Goal: Task Accomplishment & Management: Manage account settings

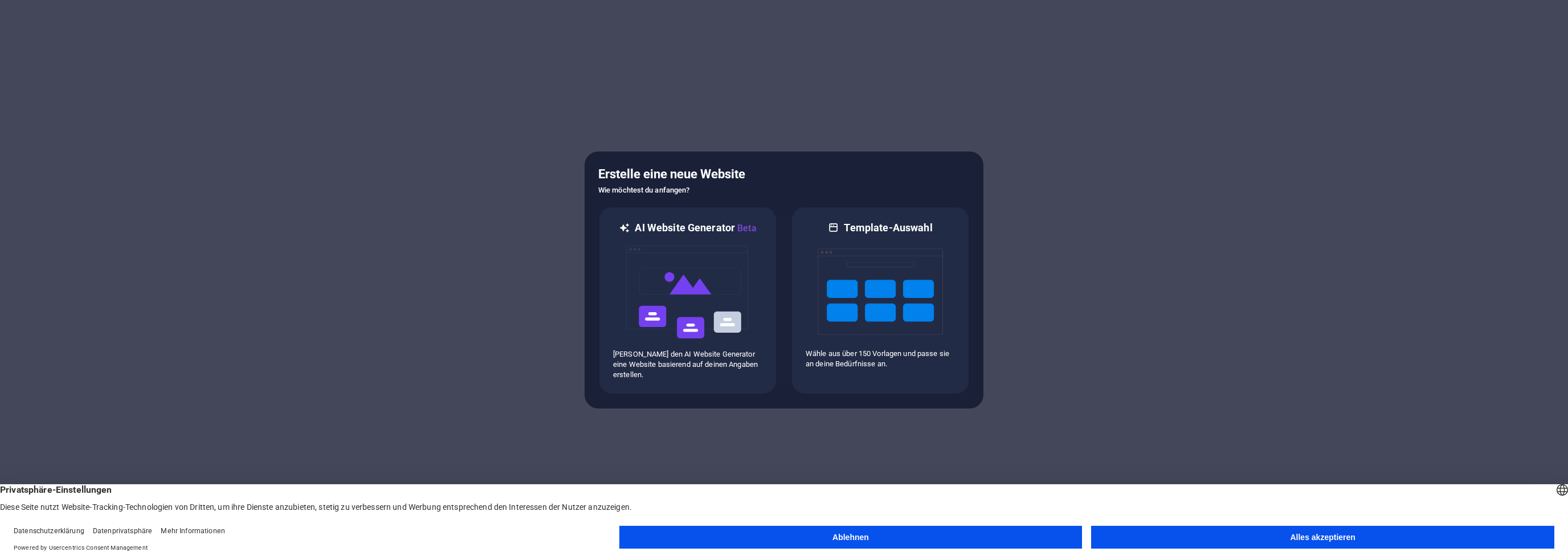
click at [1258, 534] on button "Alles akzeptieren" at bounding box center [1323, 537] width 463 height 23
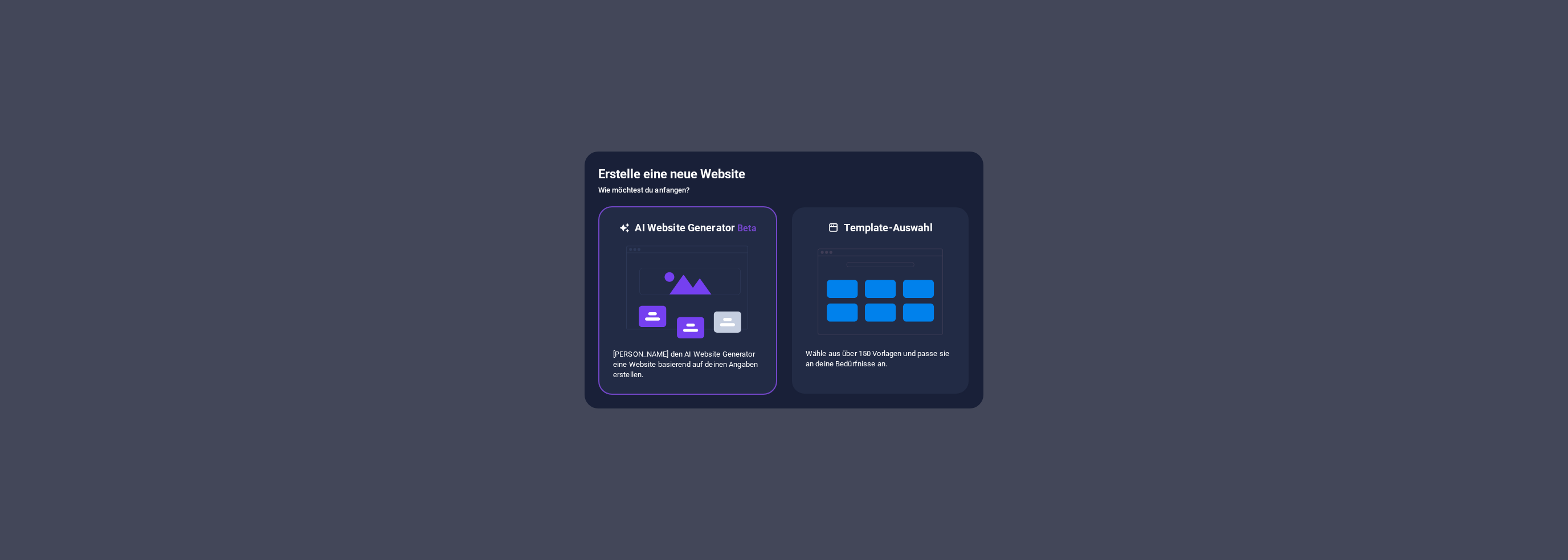
click at [684, 285] on img at bounding box center [688, 292] width 125 height 114
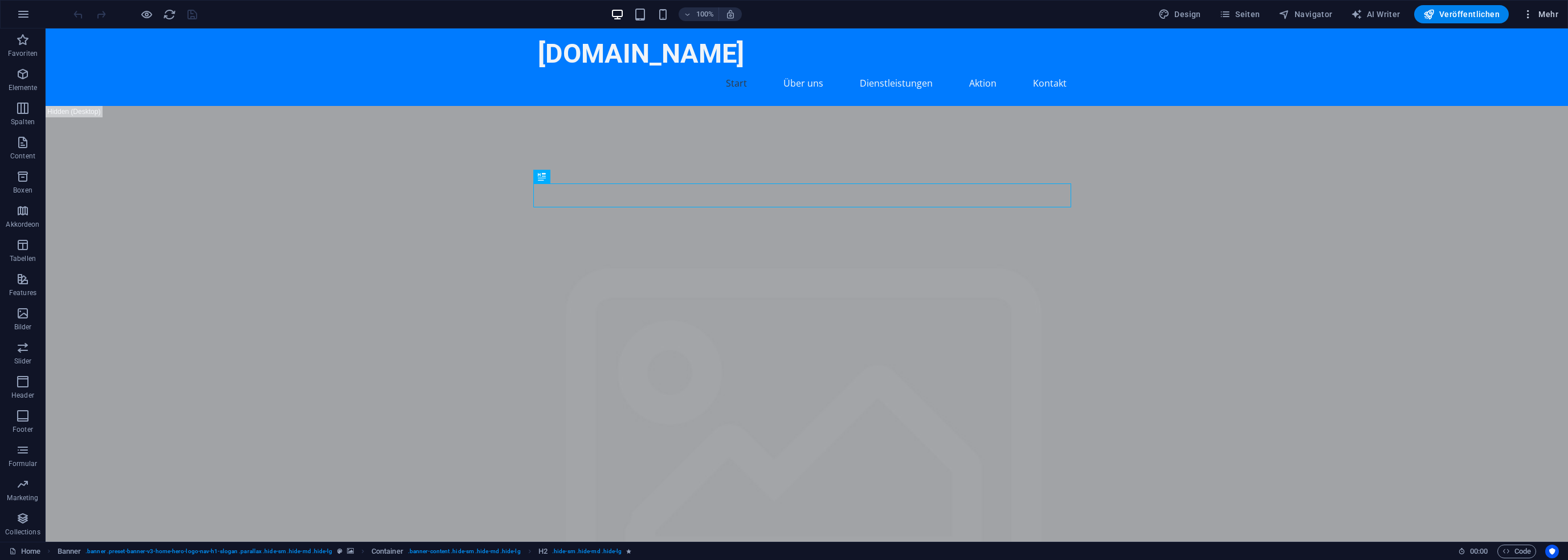
click at [1545, 12] on span "Mehr" at bounding box center [1540, 14] width 36 height 12
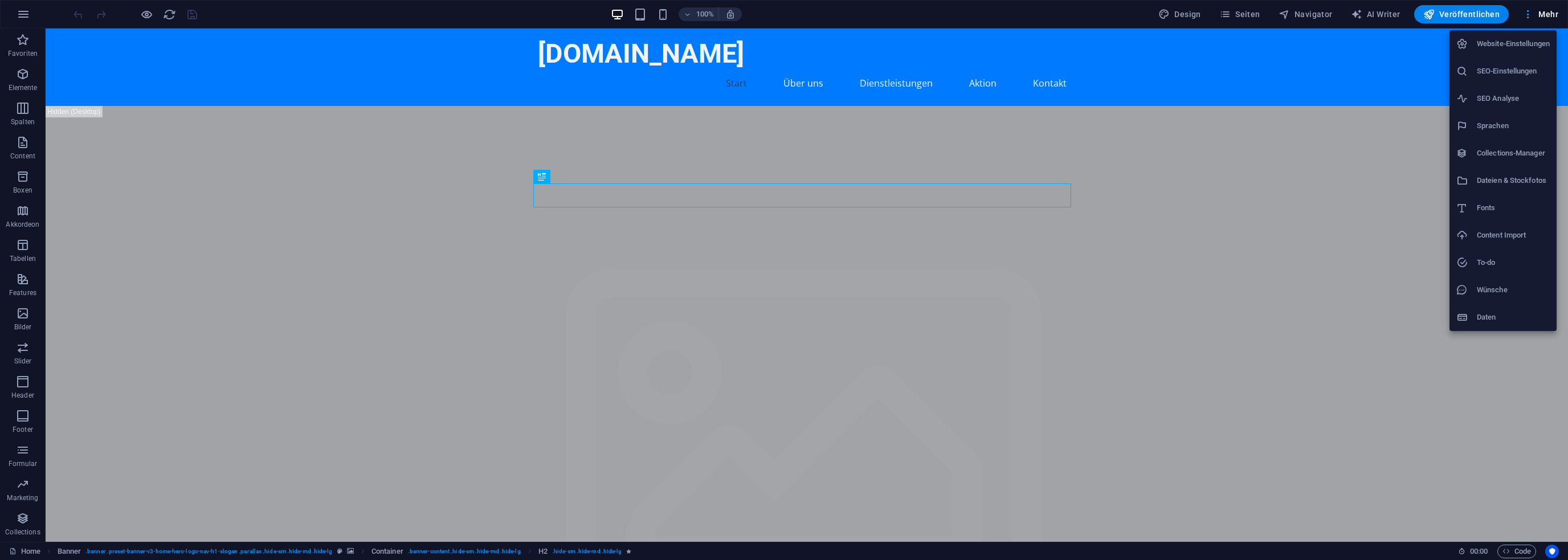
click at [1545, 12] on div at bounding box center [784, 280] width 1568 height 560
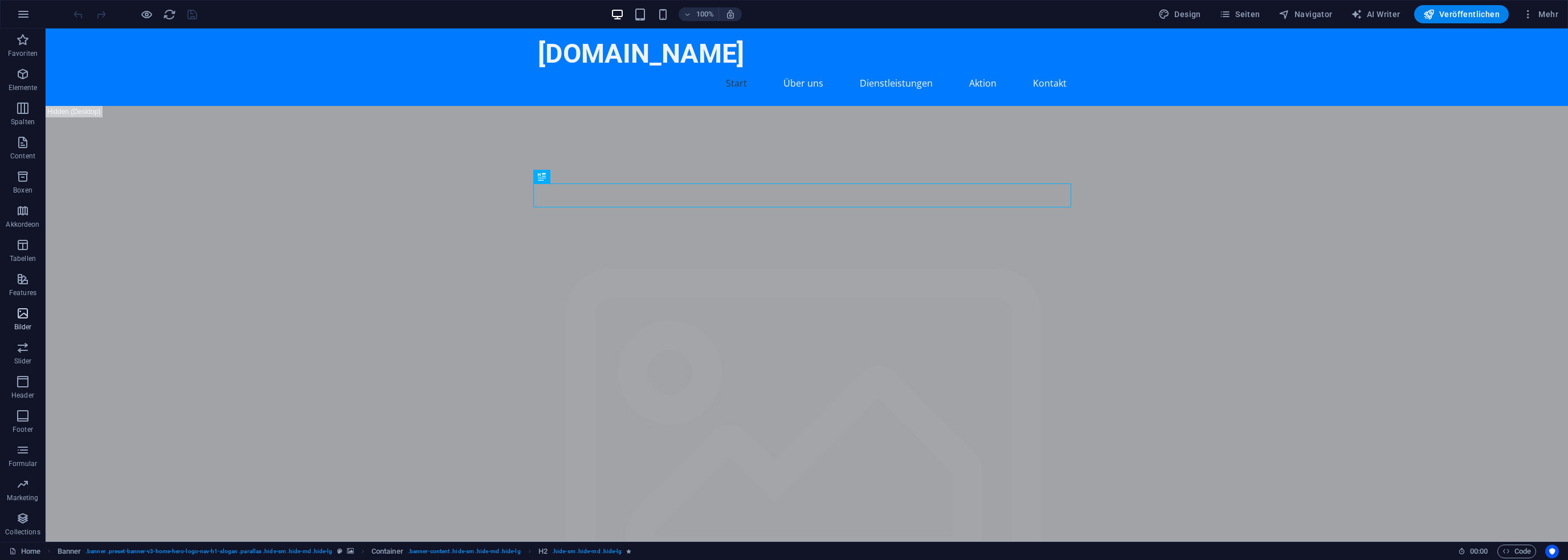
click at [23, 321] on span "Bilder" at bounding box center [23, 320] width 46 height 27
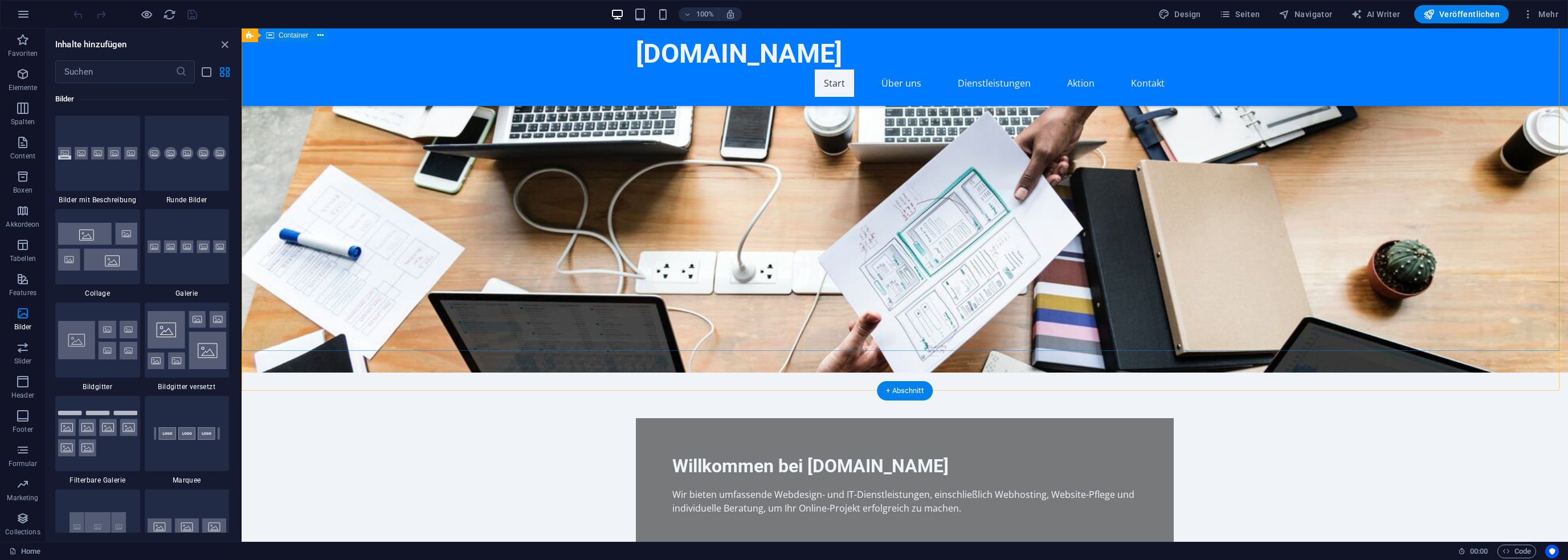
scroll to position [684, 0]
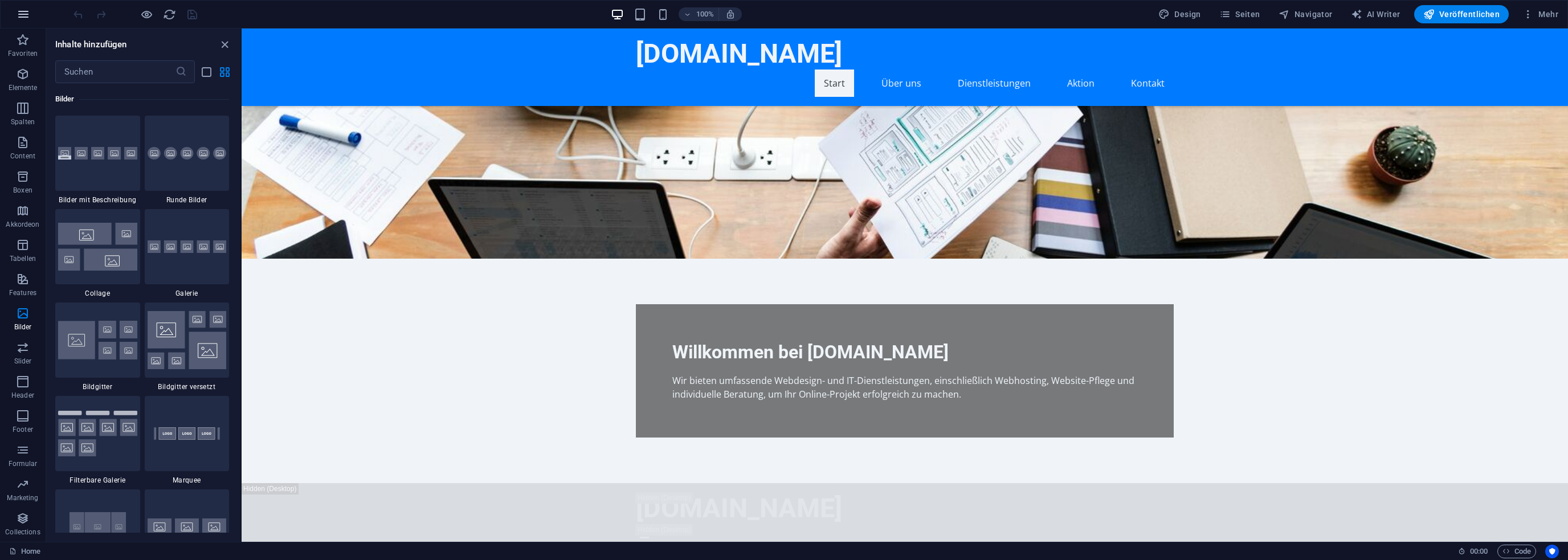
click at [20, 15] on icon "button" at bounding box center [23, 14] width 13 height 13
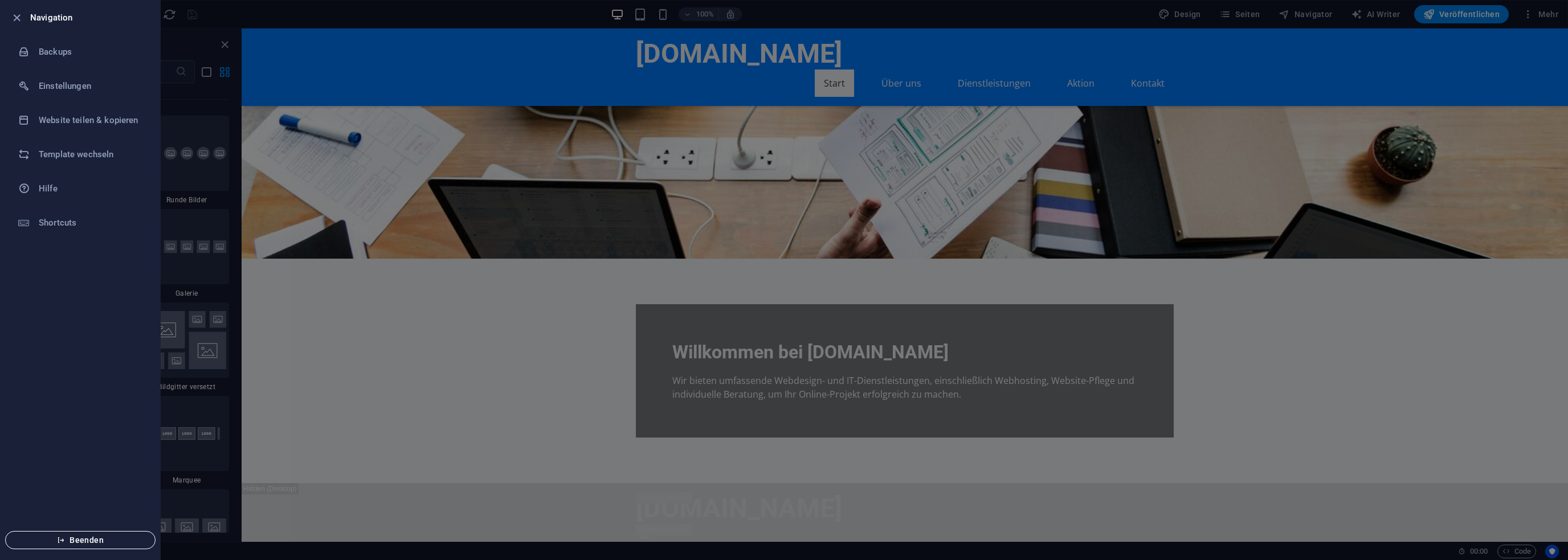
click at [135, 537] on span "Beenden" at bounding box center [80, 540] width 131 height 9
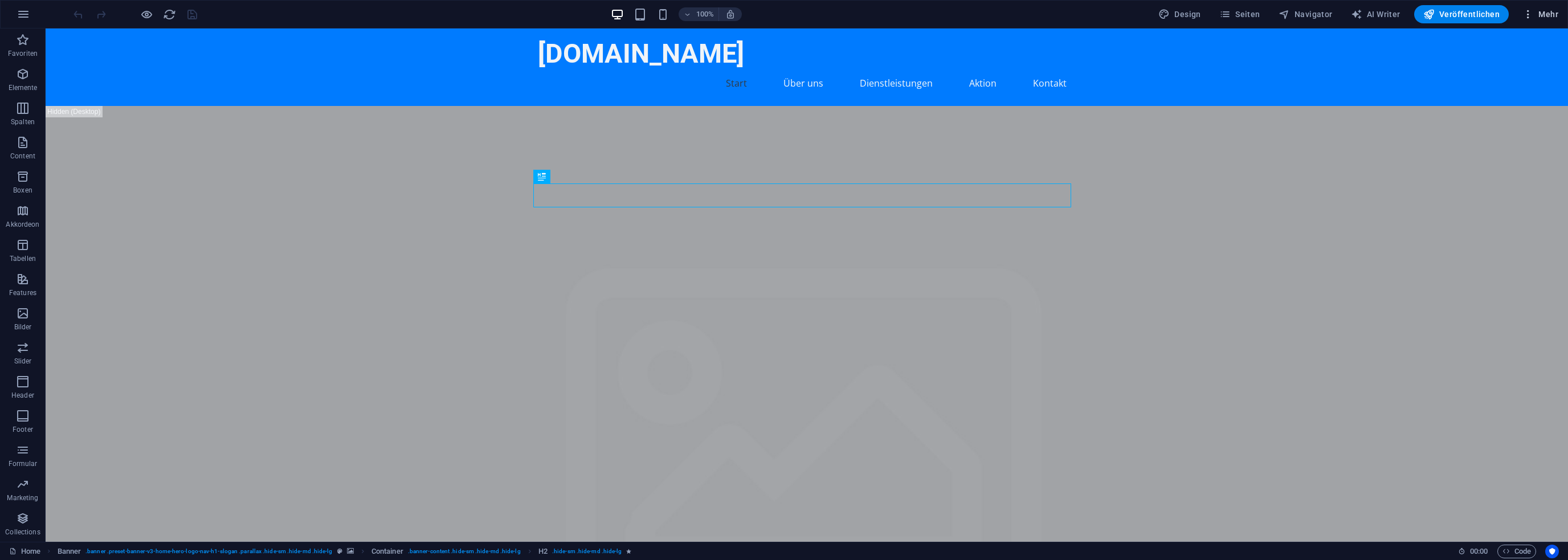
click at [1529, 15] on icon "button" at bounding box center [1528, 14] width 12 height 12
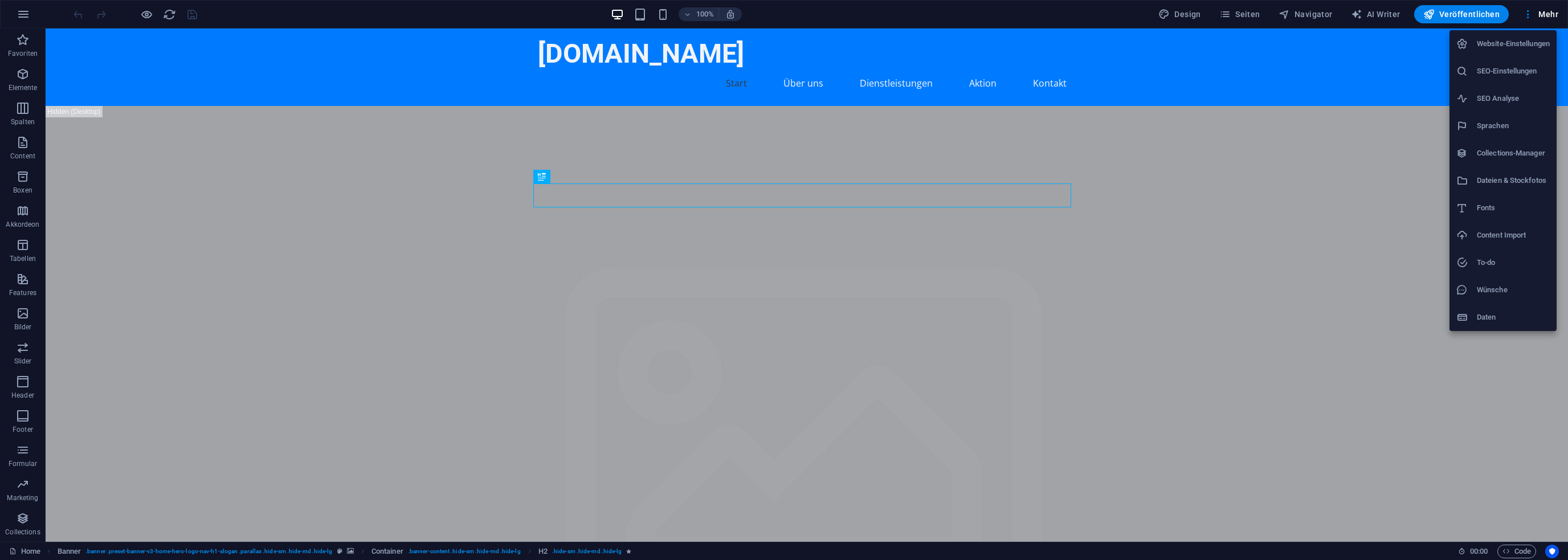
click at [1501, 47] on h6 "Website-Einstellungen" at bounding box center [1513, 44] width 73 height 13
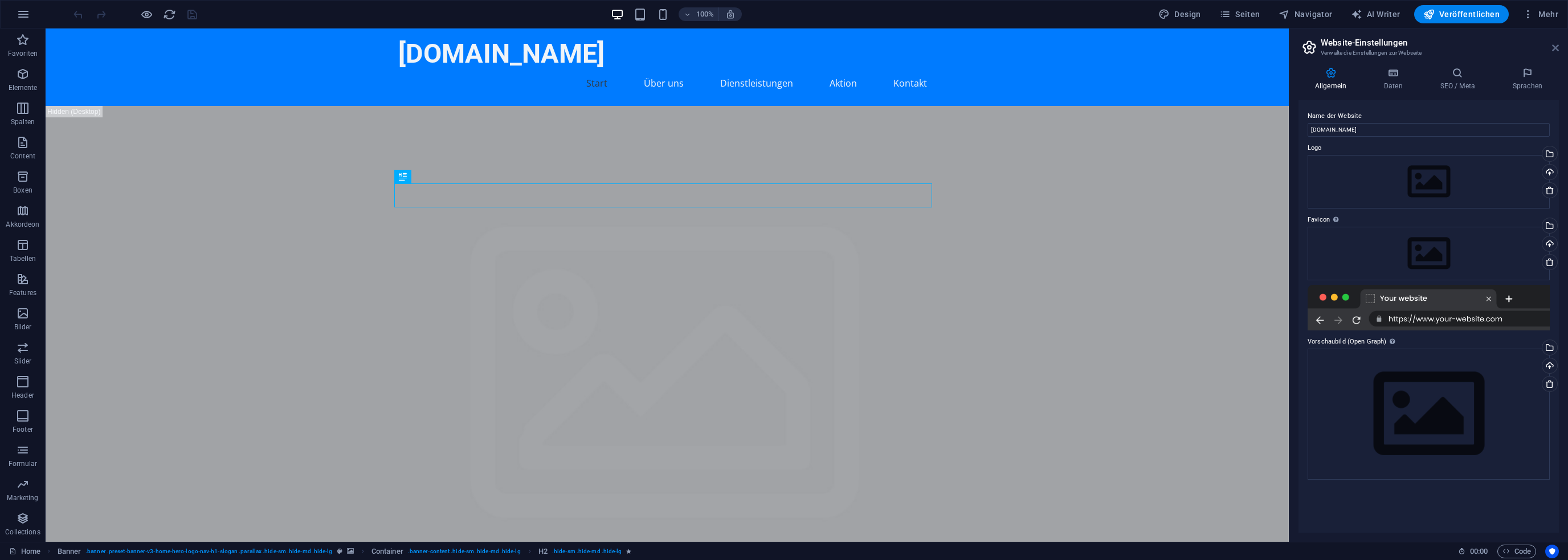
click at [1558, 45] on icon at bounding box center [1555, 47] width 7 height 9
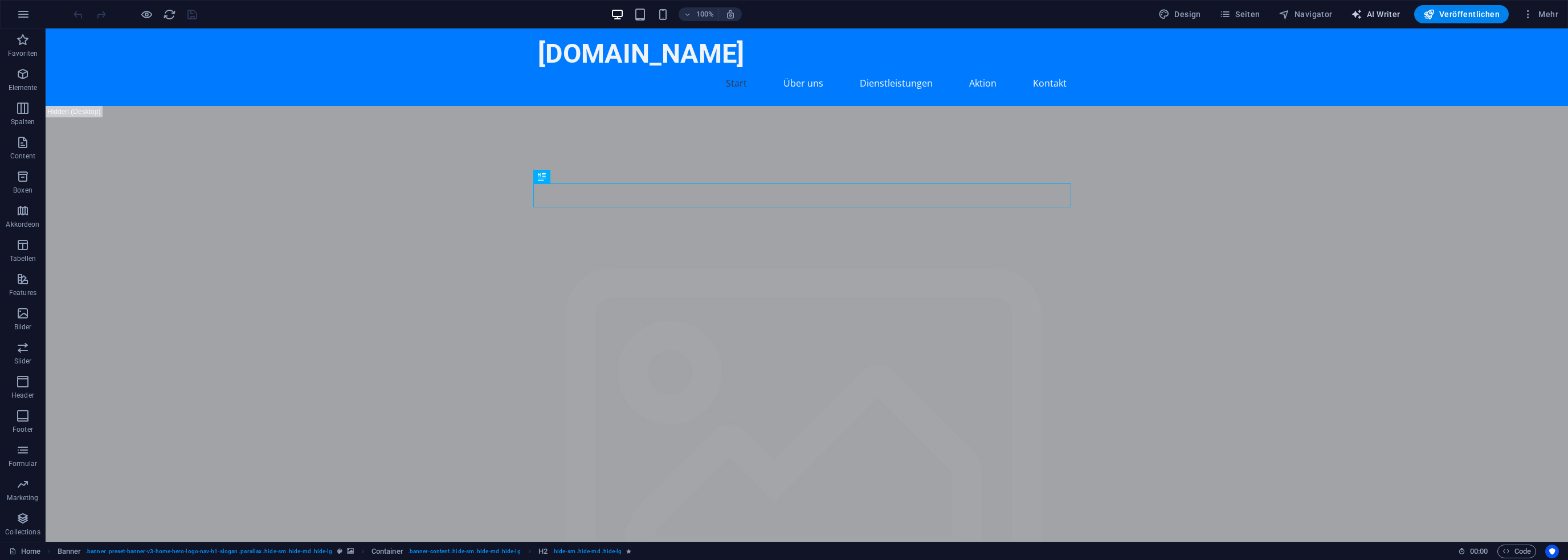
click at [1393, 23] on button "AI Writer" at bounding box center [1376, 14] width 58 height 18
select select "English"
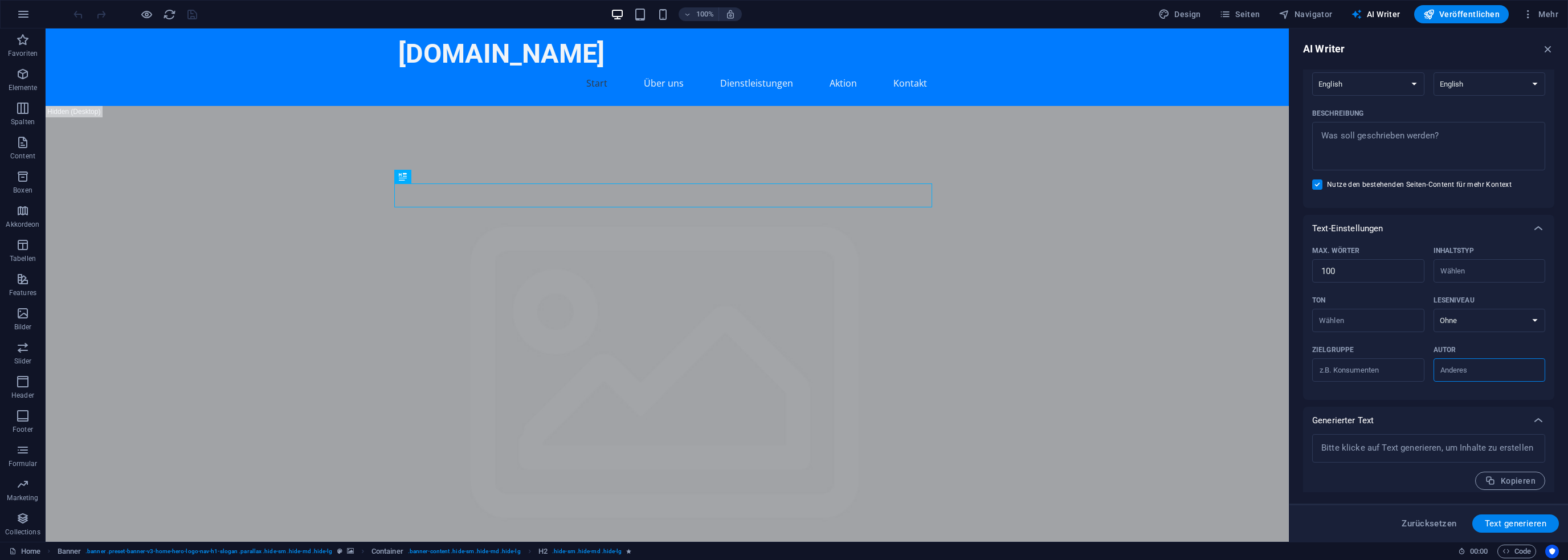
scroll to position [117, 0]
click at [1245, 18] on span "Seiten" at bounding box center [1239, 14] width 41 height 12
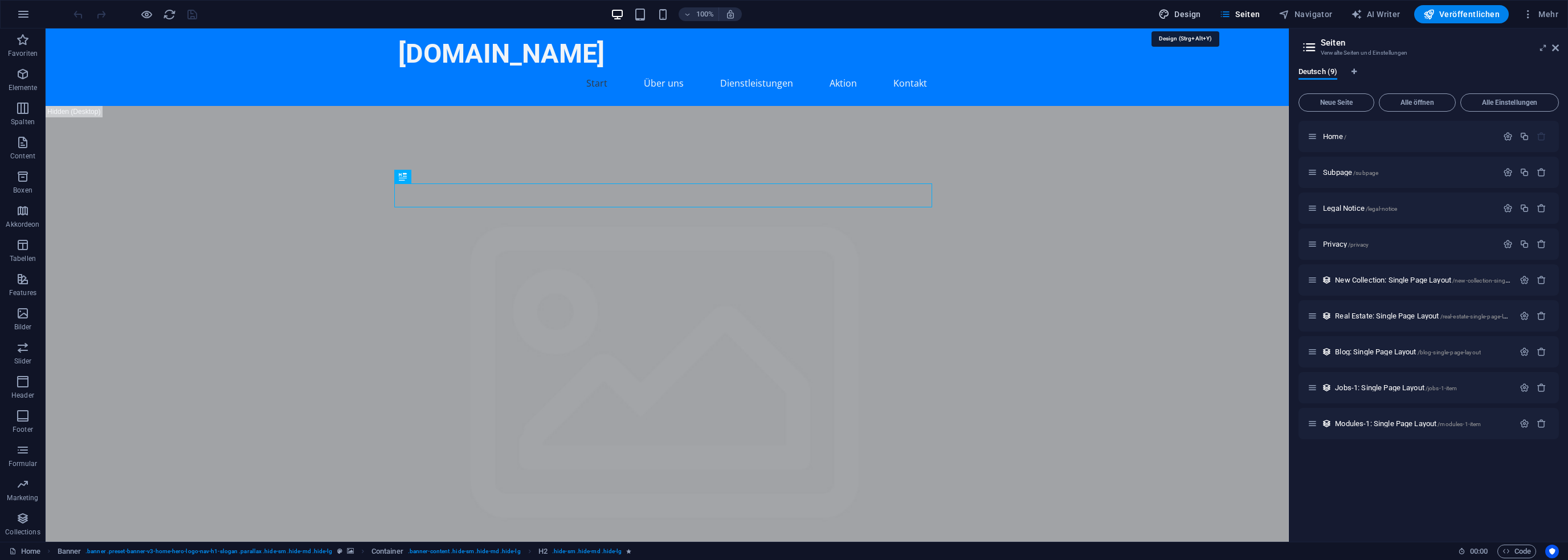
click at [1179, 18] on span "Design" at bounding box center [1180, 14] width 43 height 12
select select "rem"
select select "200"
select select "px"
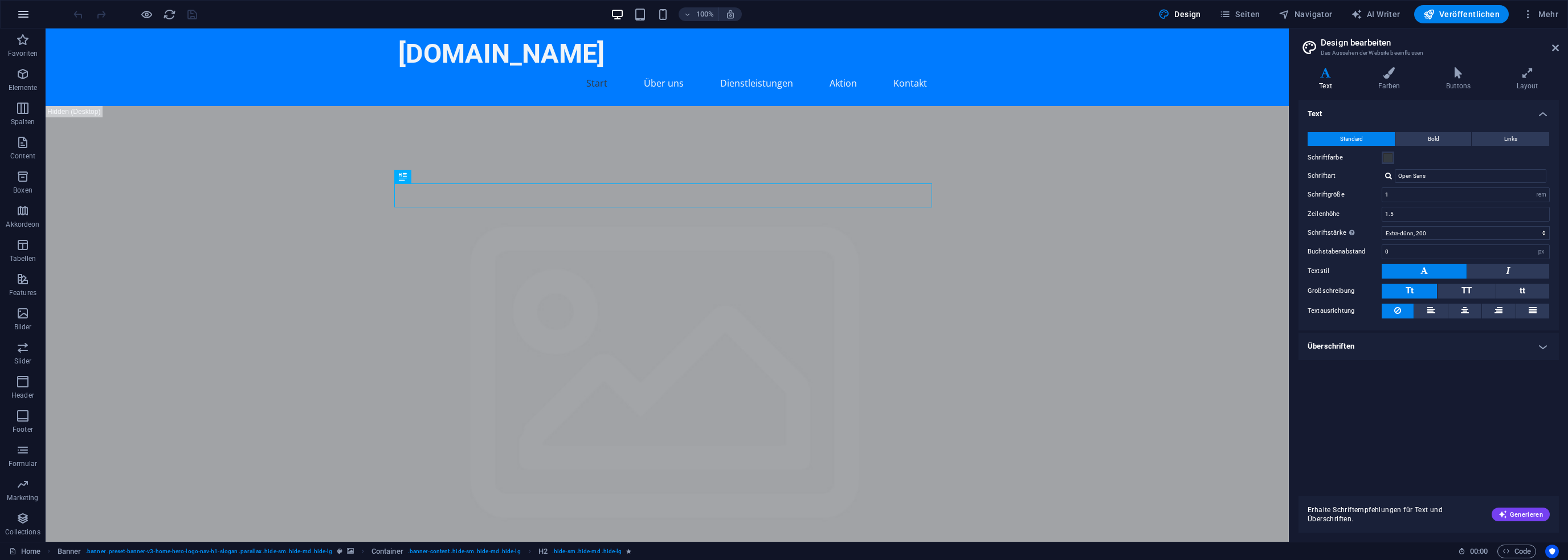
click at [21, 13] on icon "button" at bounding box center [23, 14] width 13 height 13
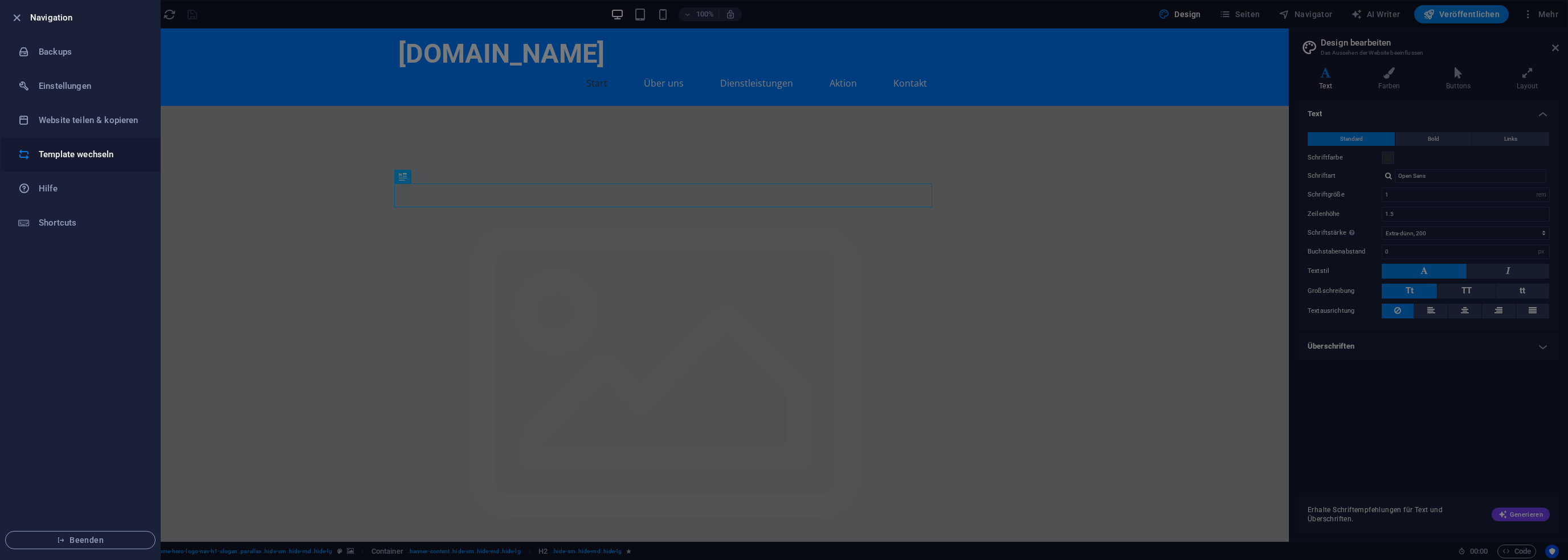
click at [68, 147] on h6 "Template wechseln" at bounding box center [91, 154] width 105 height 13
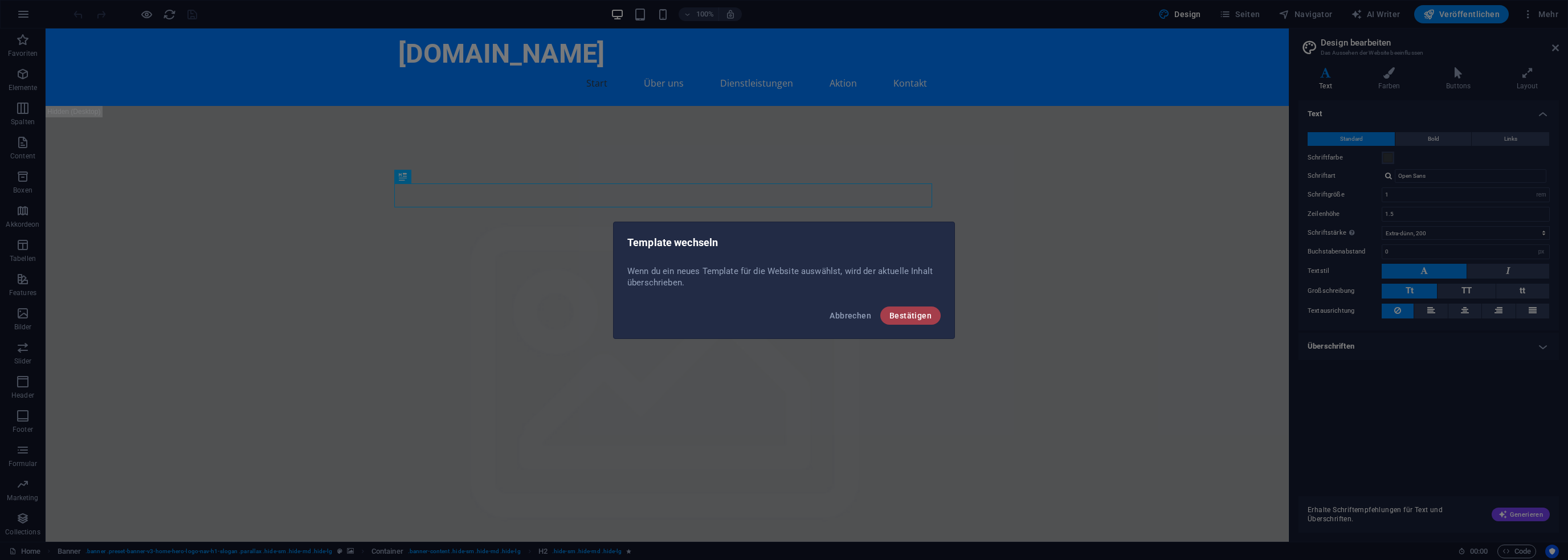
click at [912, 320] on span "Bestätigen" at bounding box center [910, 315] width 42 height 9
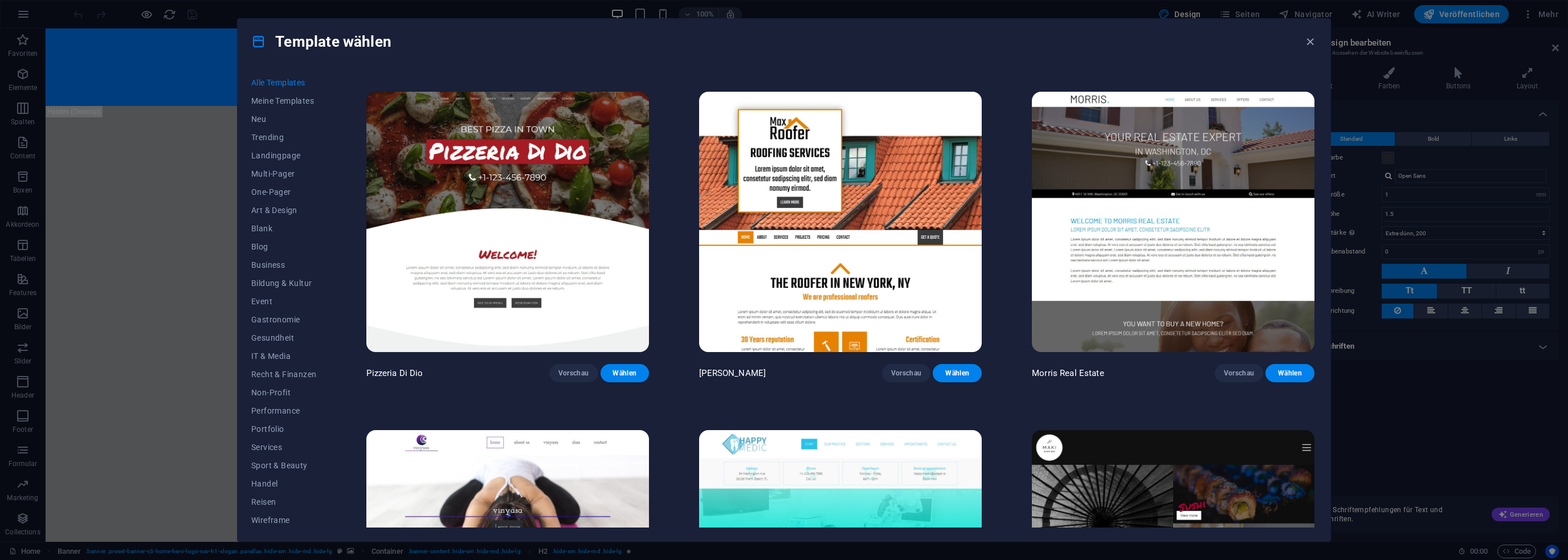
scroll to position [3362, 0]
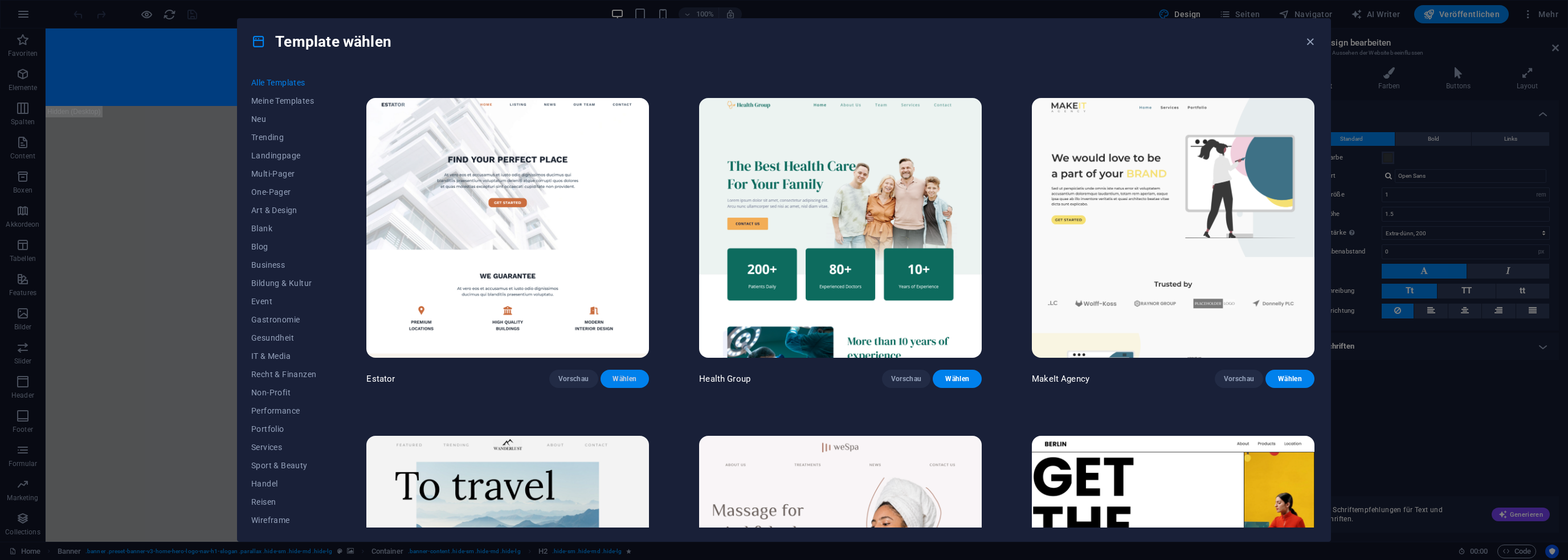
click at [628, 374] on span "Wählen" at bounding box center [625, 379] width 31 height 9
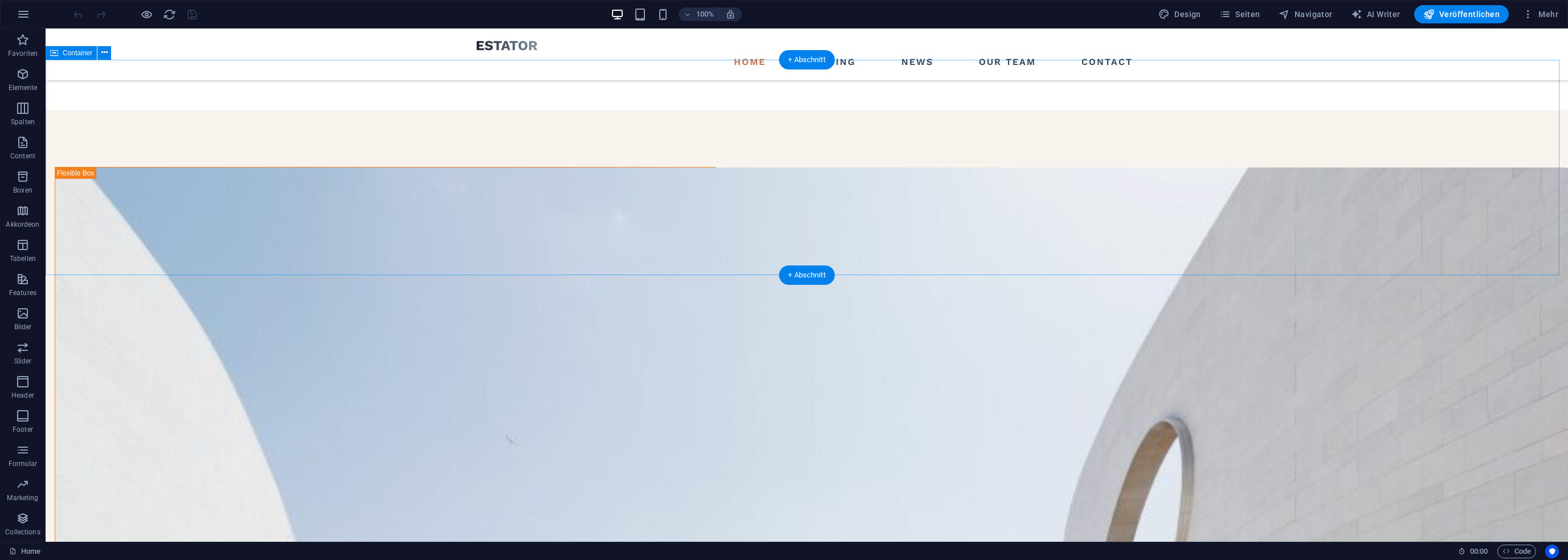
scroll to position [1117, 0]
click at [21, 7] on icon "button" at bounding box center [23, 14] width 13 height 13
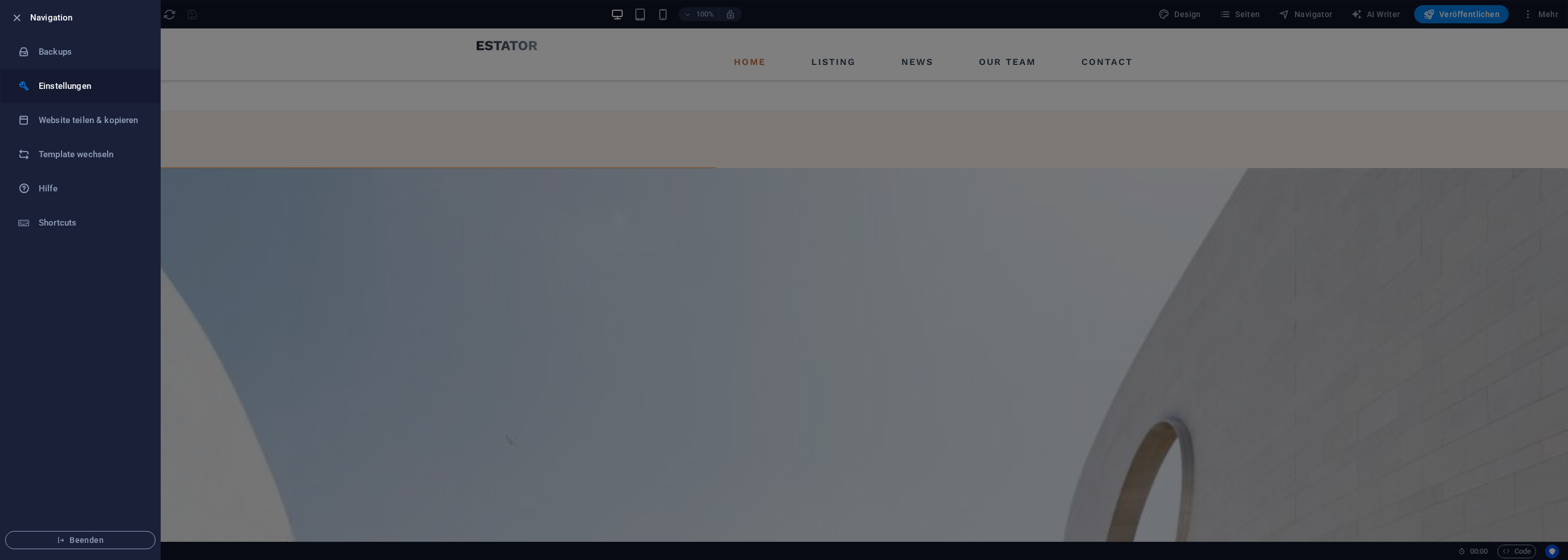
click at [59, 87] on h6 "Einstellungen" at bounding box center [91, 86] width 105 height 13
